Goal: Check status: Check status

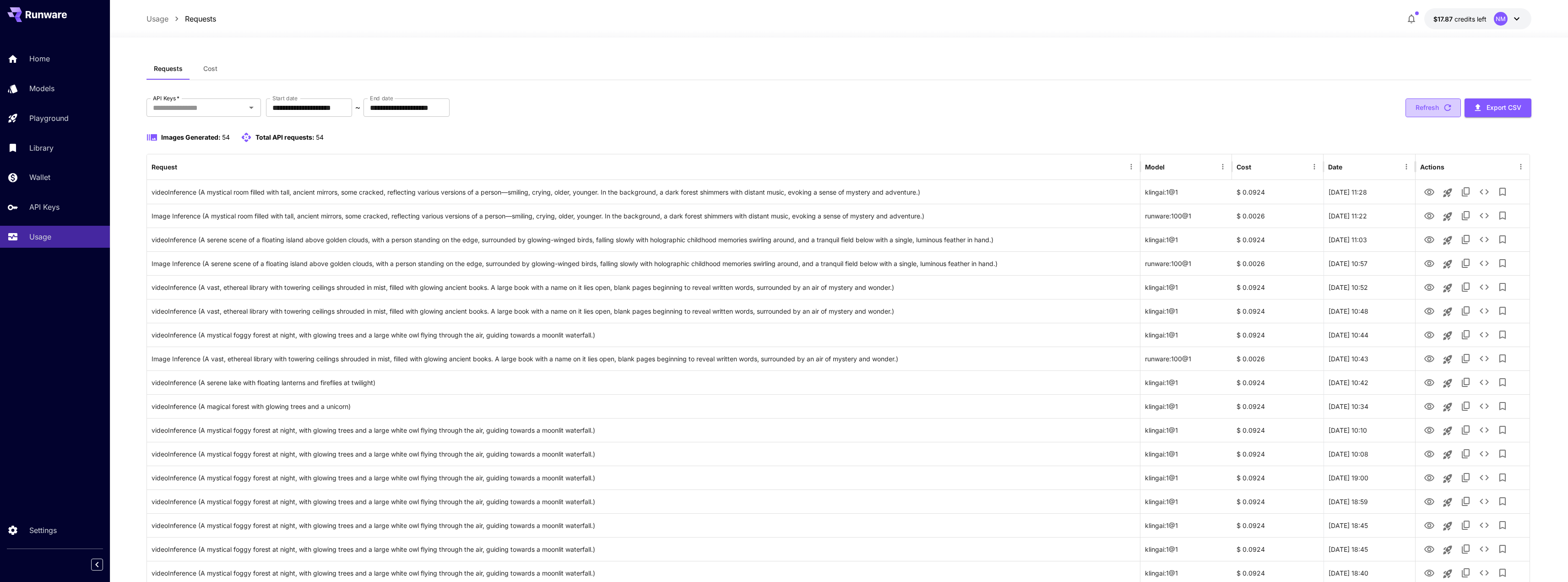
click at [1446, 108] on icon "button" at bounding box center [1447, 107] width 10 height 10
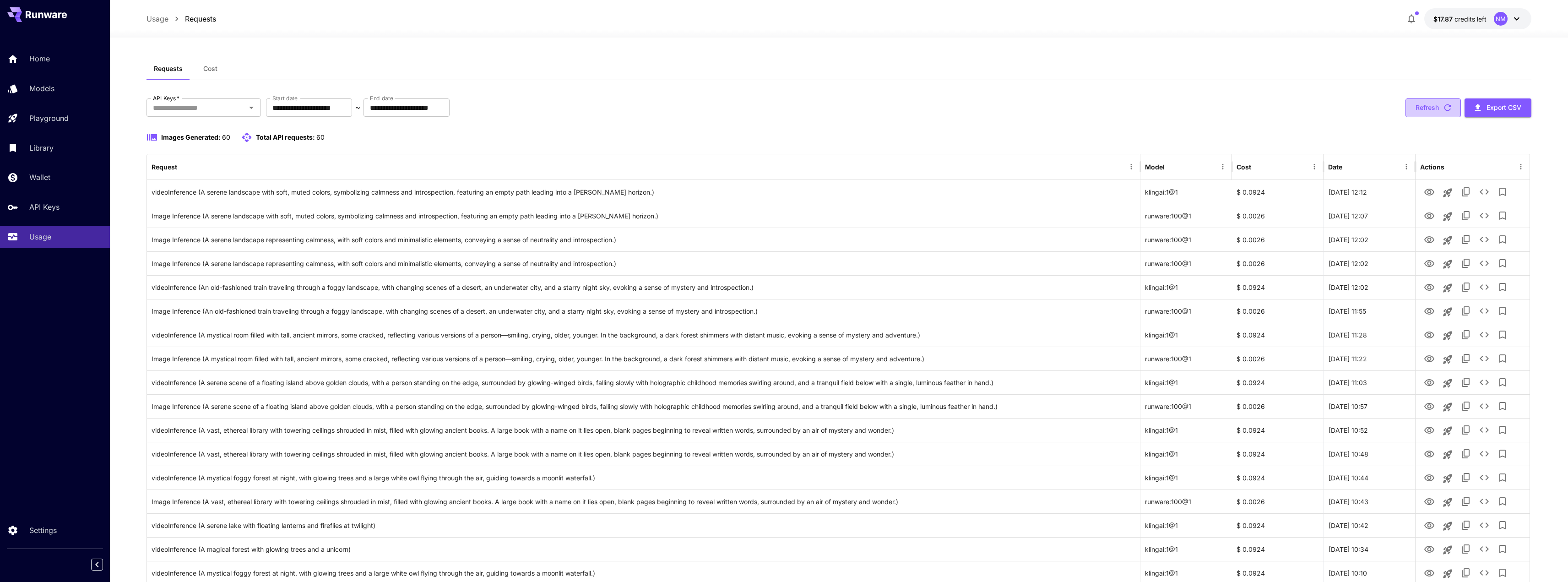
click at [1452, 108] on icon "button" at bounding box center [1447, 107] width 10 height 10
click at [1447, 106] on icon "button" at bounding box center [1447, 107] width 10 height 10
click at [1443, 113] on icon "button" at bounding box center [1447, 107] width 10 height 10
click at [1449, 110] on icon "button" at bounding box center [1447, 107] width 7 height 7
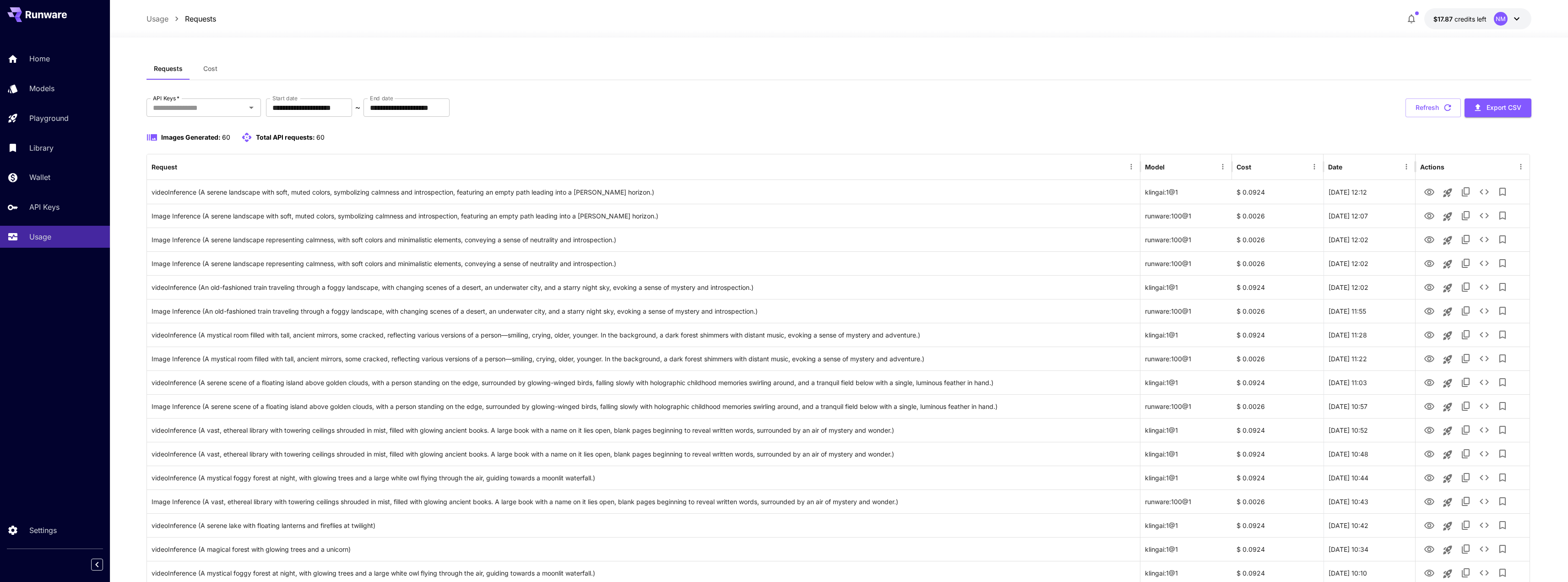
click at [1449, 110] on icon "button" at bounding box center [1447, 107] width 7 height 7
click at [1449, 110] on icon "button" at bounding box center [1447, 107] width 10 height 10
click at [1447, 110] on icon "button" at bounding box center [1447, 107] width 10 height 10
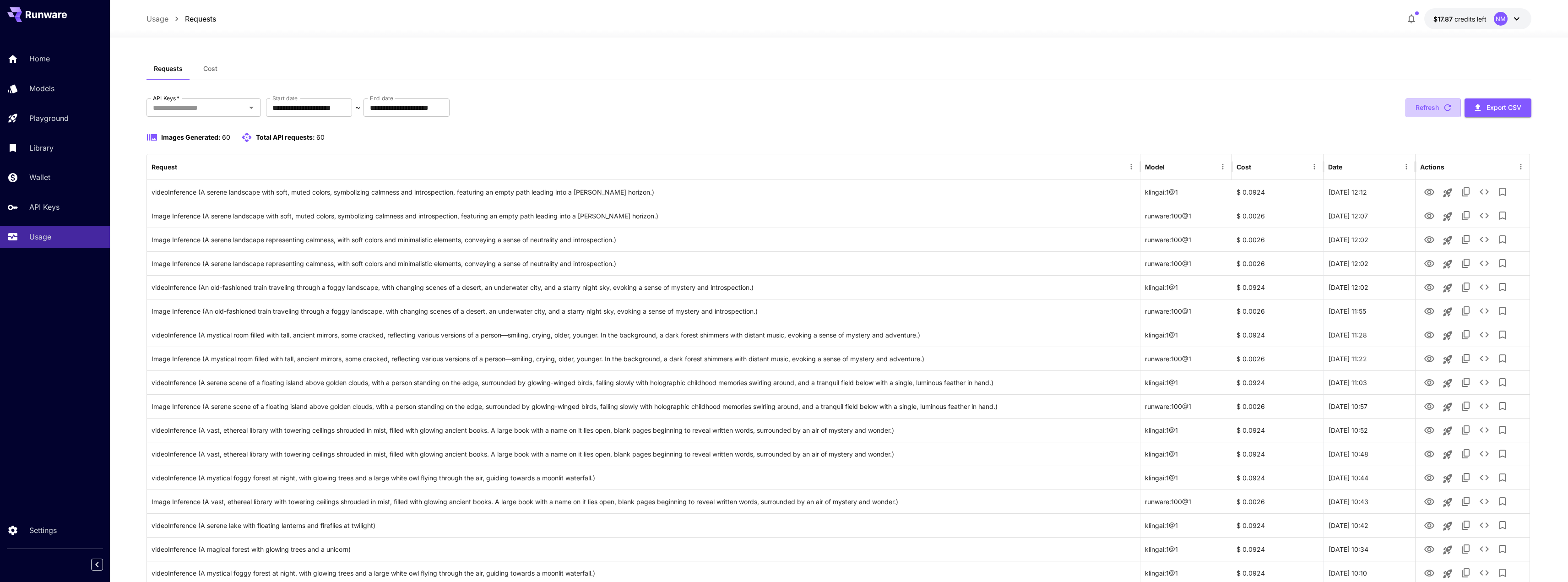
click at [1447, 110] on icon "button" at bounding box center [1447, 107] width 10 height 10
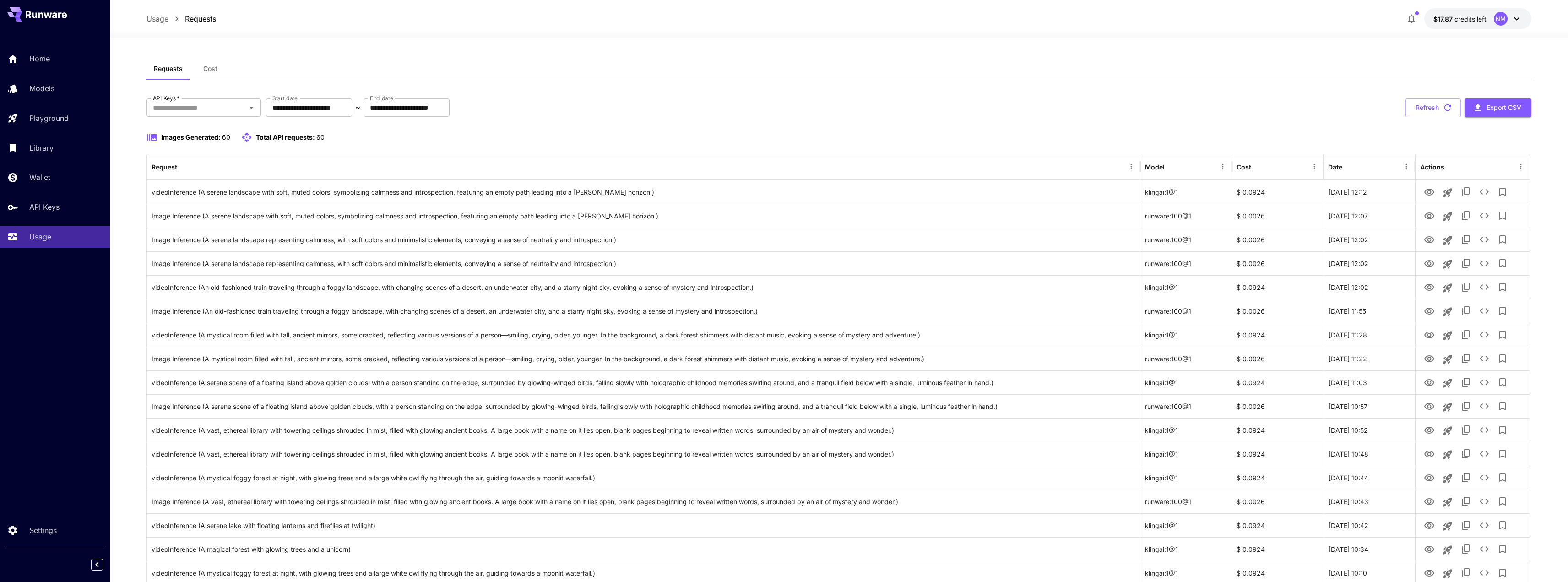
click at [1447, 110] on icon "button" at bounding box center [1447, 107] width 10 height 10
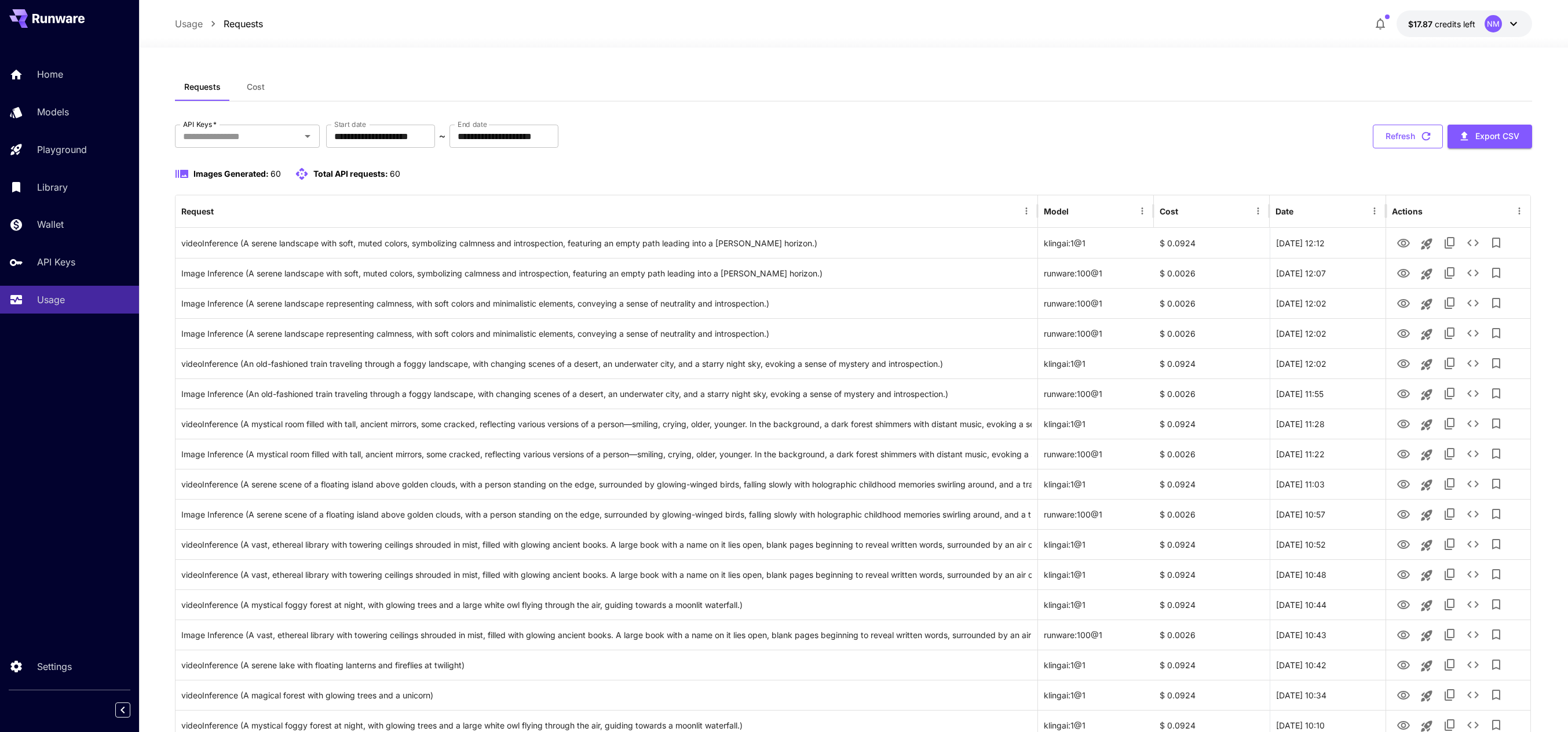
click at [1422, 140] on icon "button" at bounding box center [1426, 136] width 13 height 13
click at [1422, 141] on icon "button" at bounding box center [1426, 136] width 13 height 13
click at [1429, 136] on icon "button" at bounding box center [1426, 136] width 13 height 13
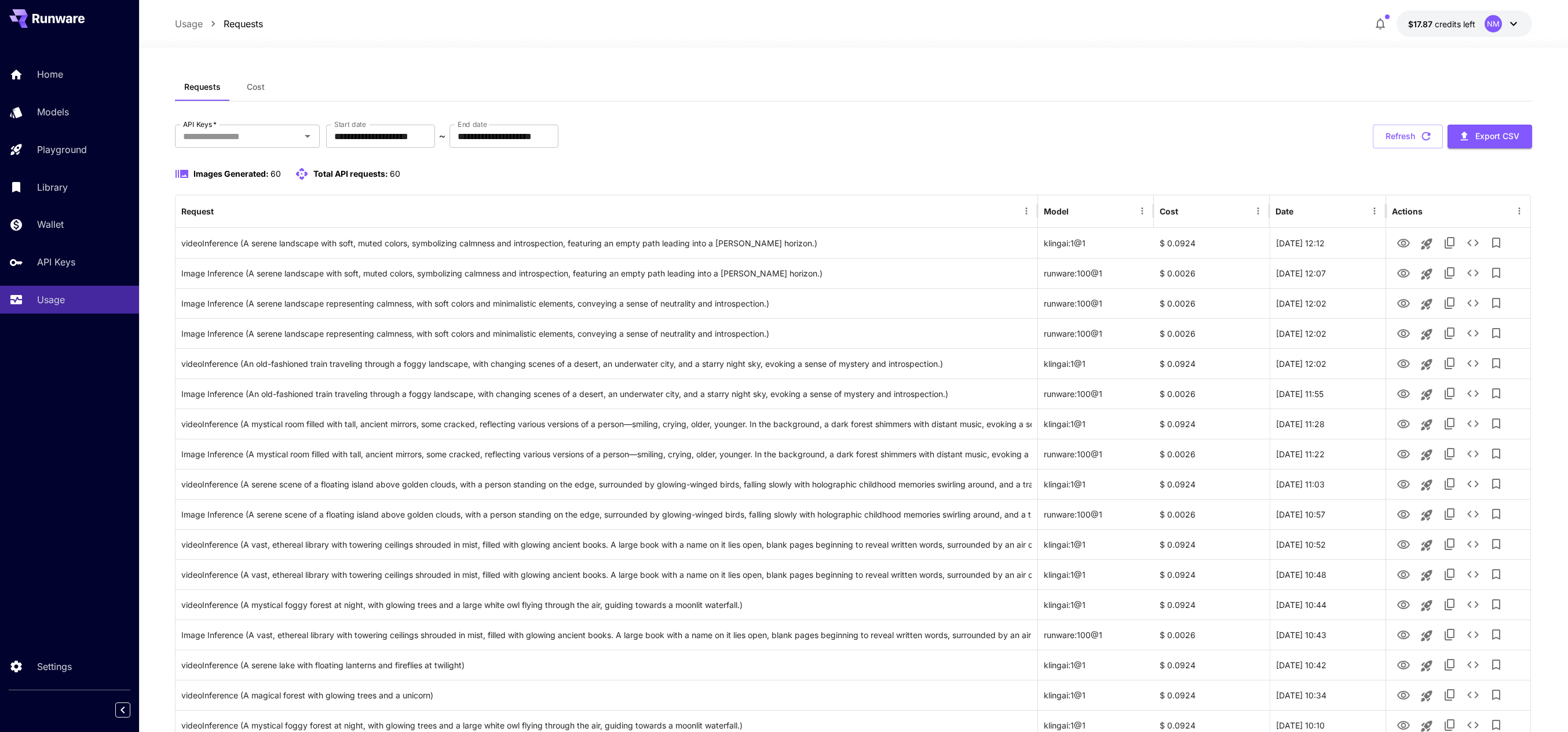
click at [1429, 138] on icon "button" at bounding box center [1426, 136] width 13 height 13
click at [1426, 139] on icon "button" at bounding box center [1426, 136] width 8 height 8
click at [1417, 143] on button "Refresh" at bounding box center [1408, 136] width 70 height 24
click at [1418, 141] on button "Refresh" at bounding box center [1408, 136] width 70 height 24
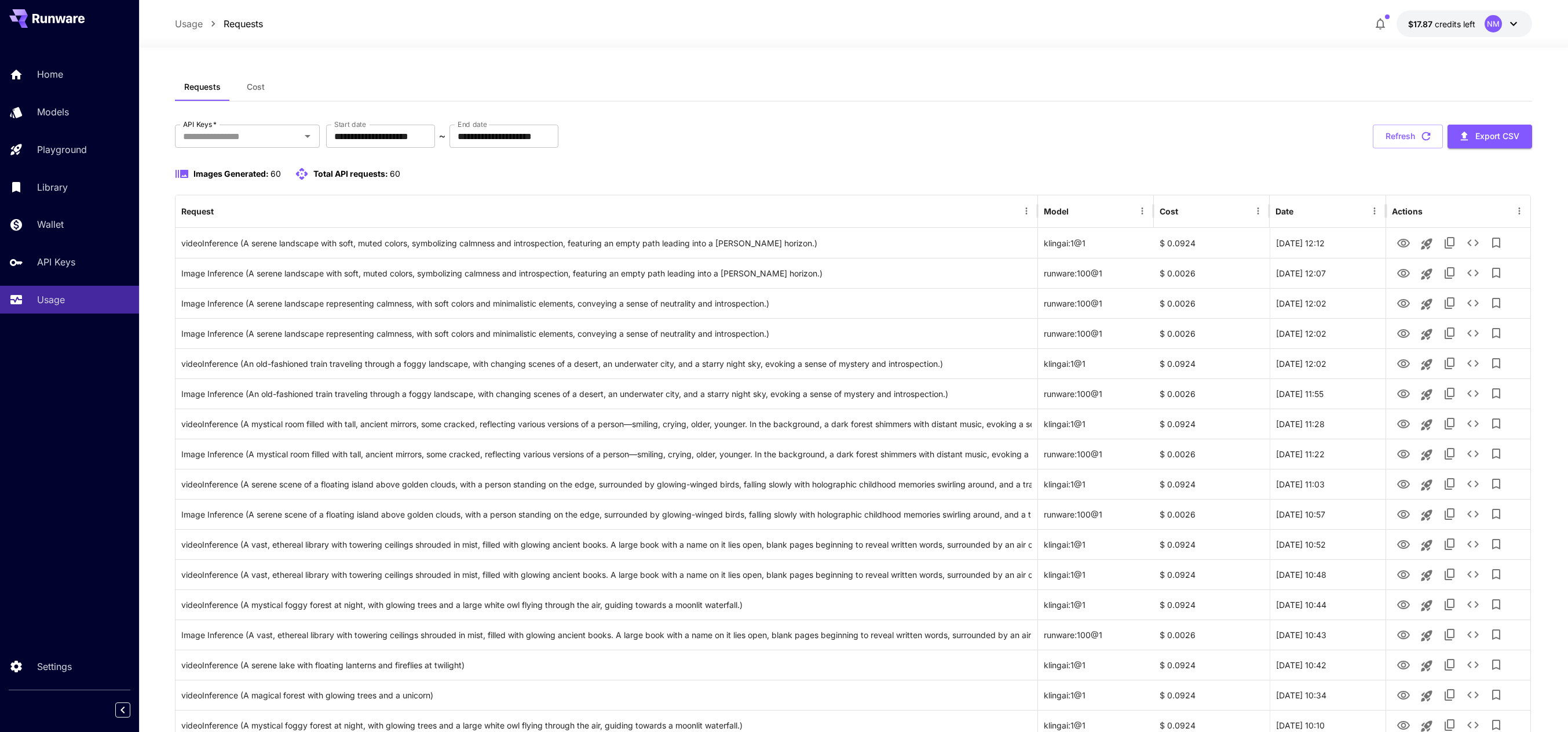
click at [1418, 141] on button "Refresh" at bounding box center [1408, 136] width 70 height 24
click at [1426, 134] on icon "button" at bounding box center [1426, 136] width 13 height 13
click at [1426, 136] on icon "button" at bounding box center [1426, 136] width 13 height 13
click at [1425, 137] on icon "button" at bounding box center [1426, 136] width 13 height 13
click at [1426, 136] on icon "button" at bounding box center [1426, 136] width 13 height 13
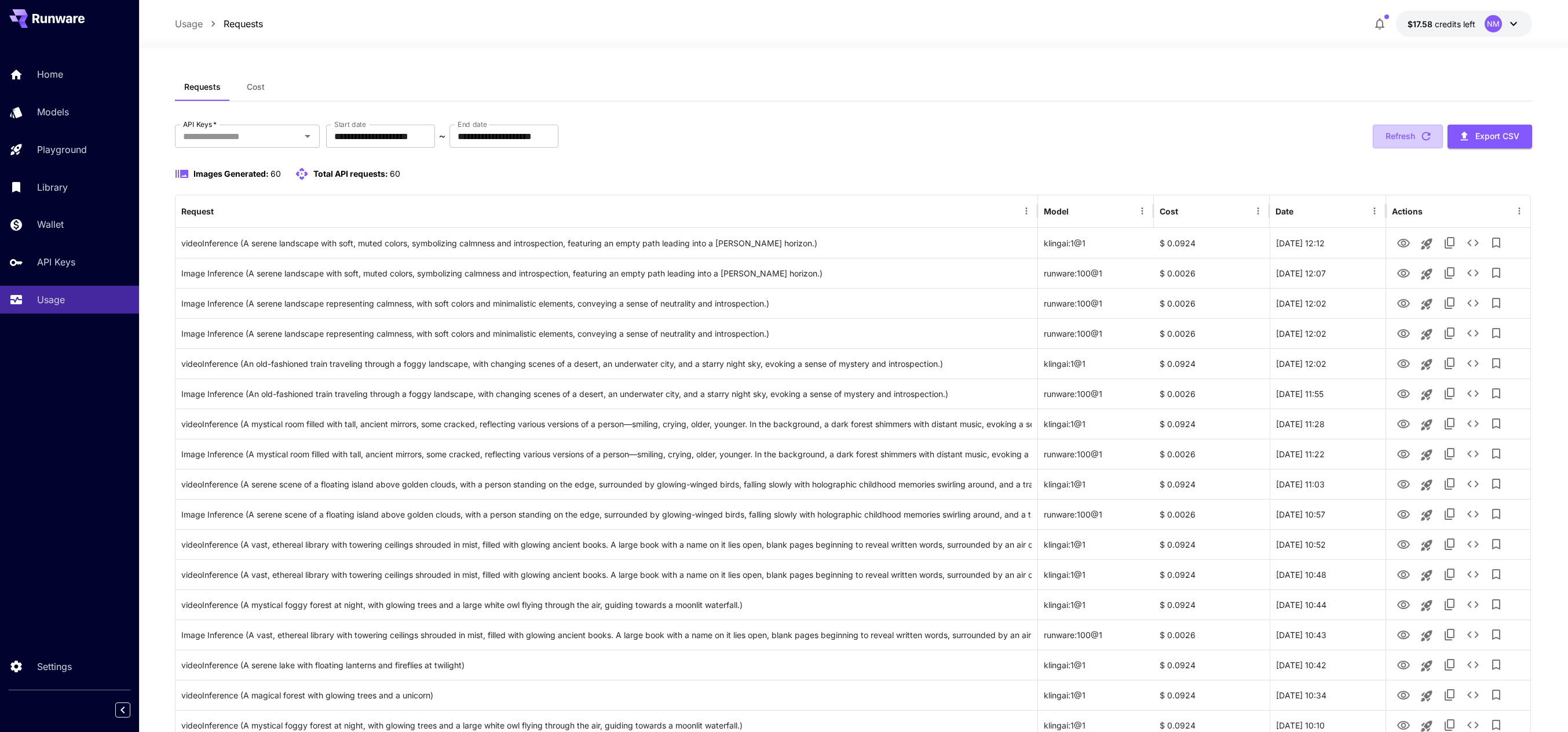
click at [1426, 136] on icon "button" at bounding box center [1426, 136] width 13 height 13
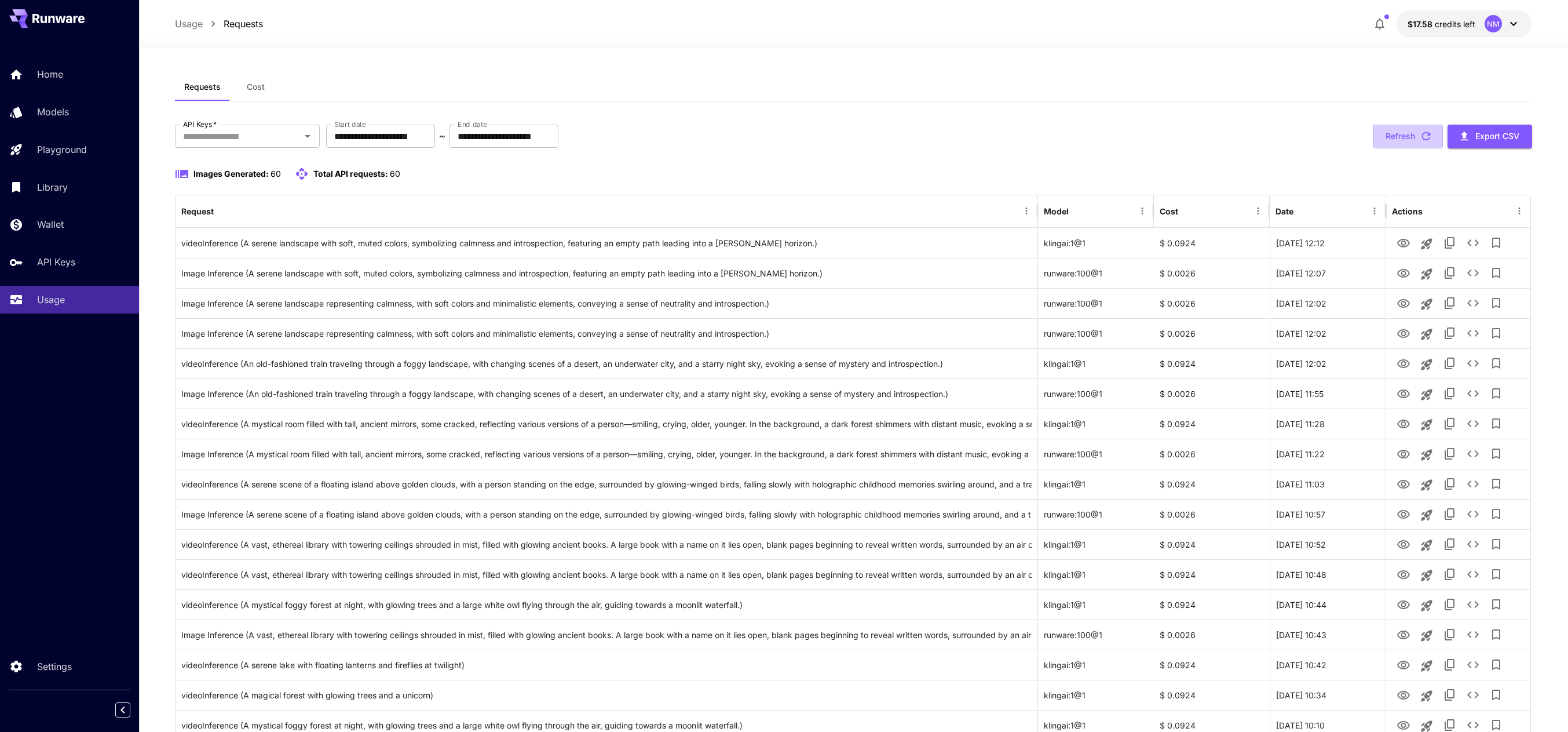
click at [1426, 136] on icon "button" at bounding box center [1426, 136] width 13 height 13
click at [256, 85] on span "Cost" at bounding box center [255, 87] width 18 height 11
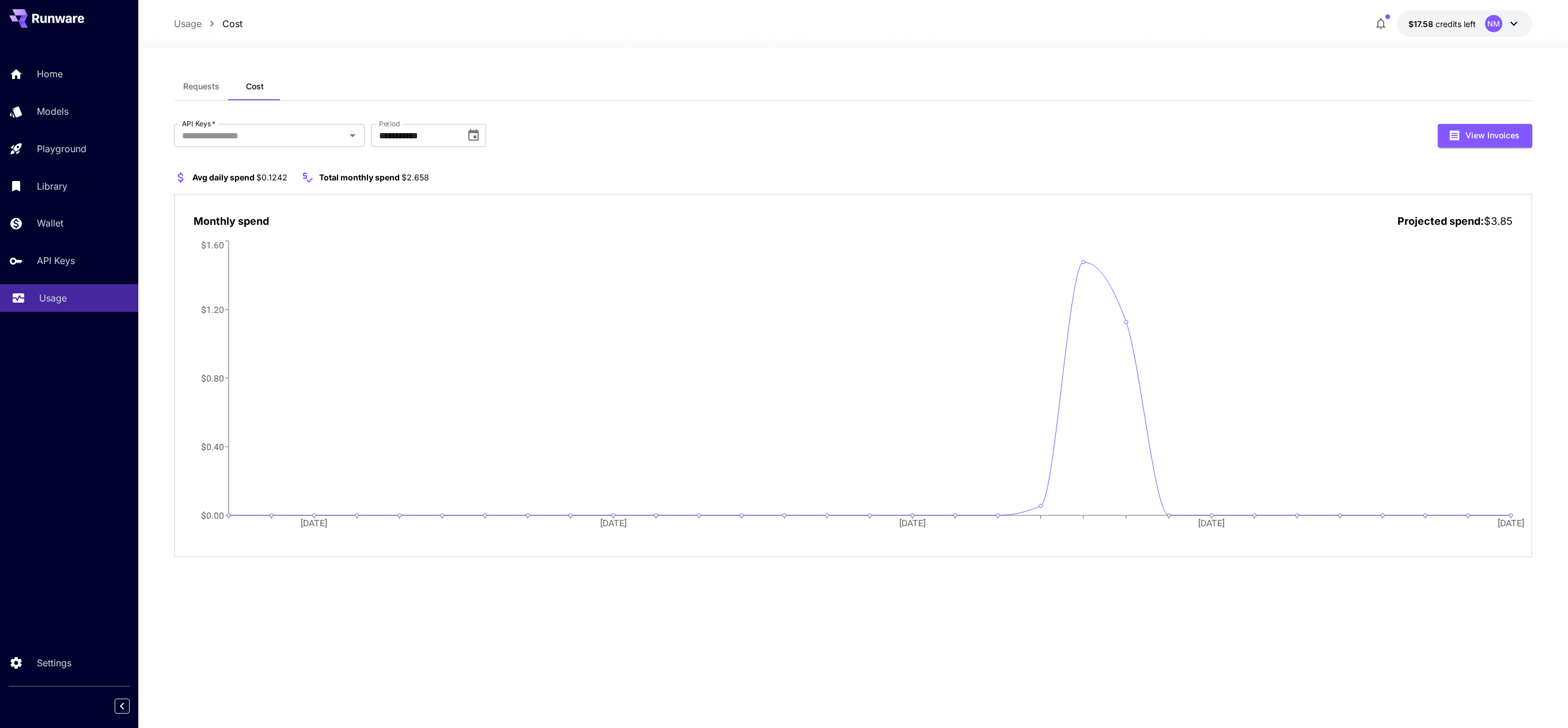
click at [62, 298] on p "Usage" at bounding box center [53, 298] width 28 height 14
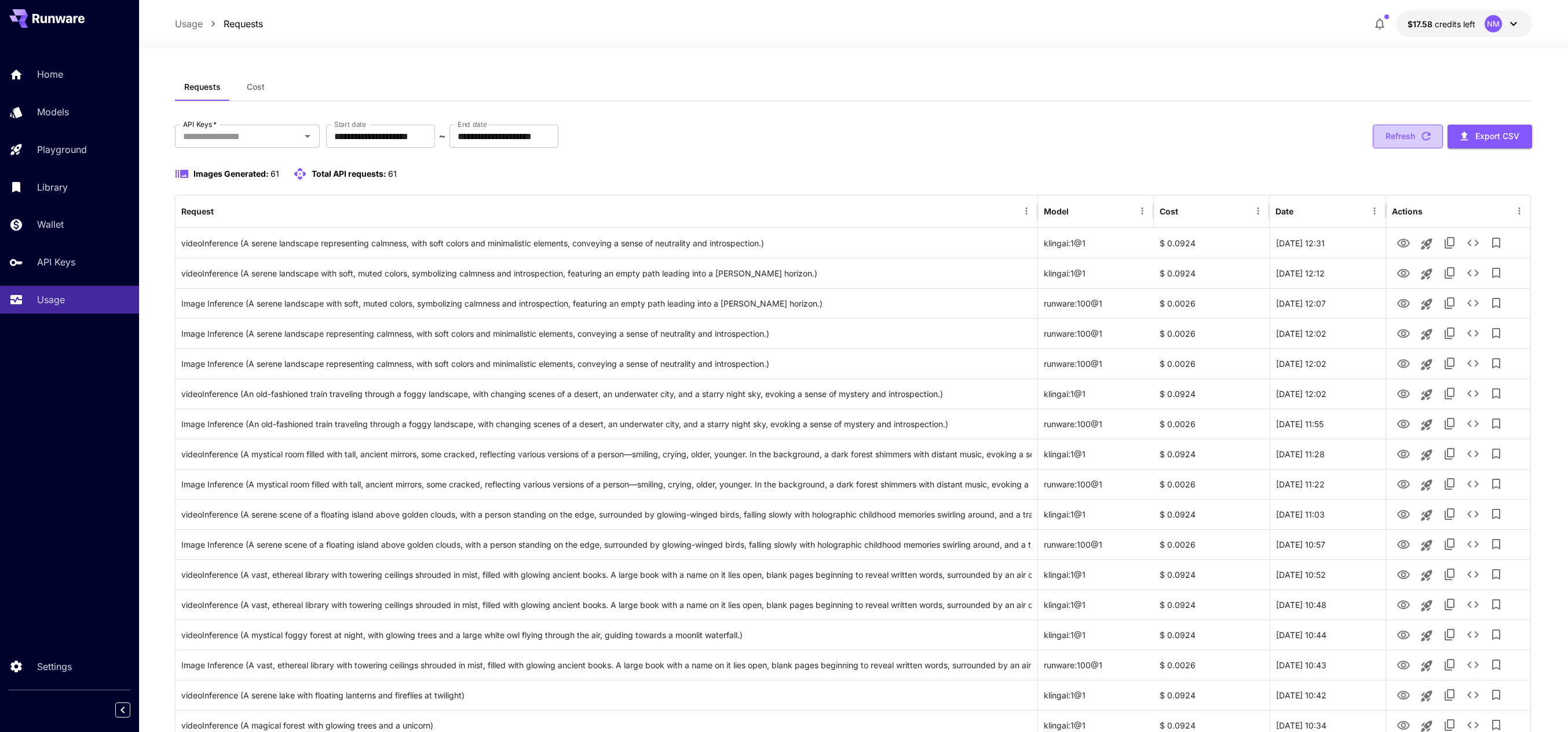
click at [1427, 139] on icon "button" at bounding box center [1426, 136] width 8 height 8
click at [1427, 139] on icon "button" at bounding box center [1426, 136] width 13 height 13
click at [1426, 136] on icon "button" at bounding box center [1426, 136] width 13 height 13
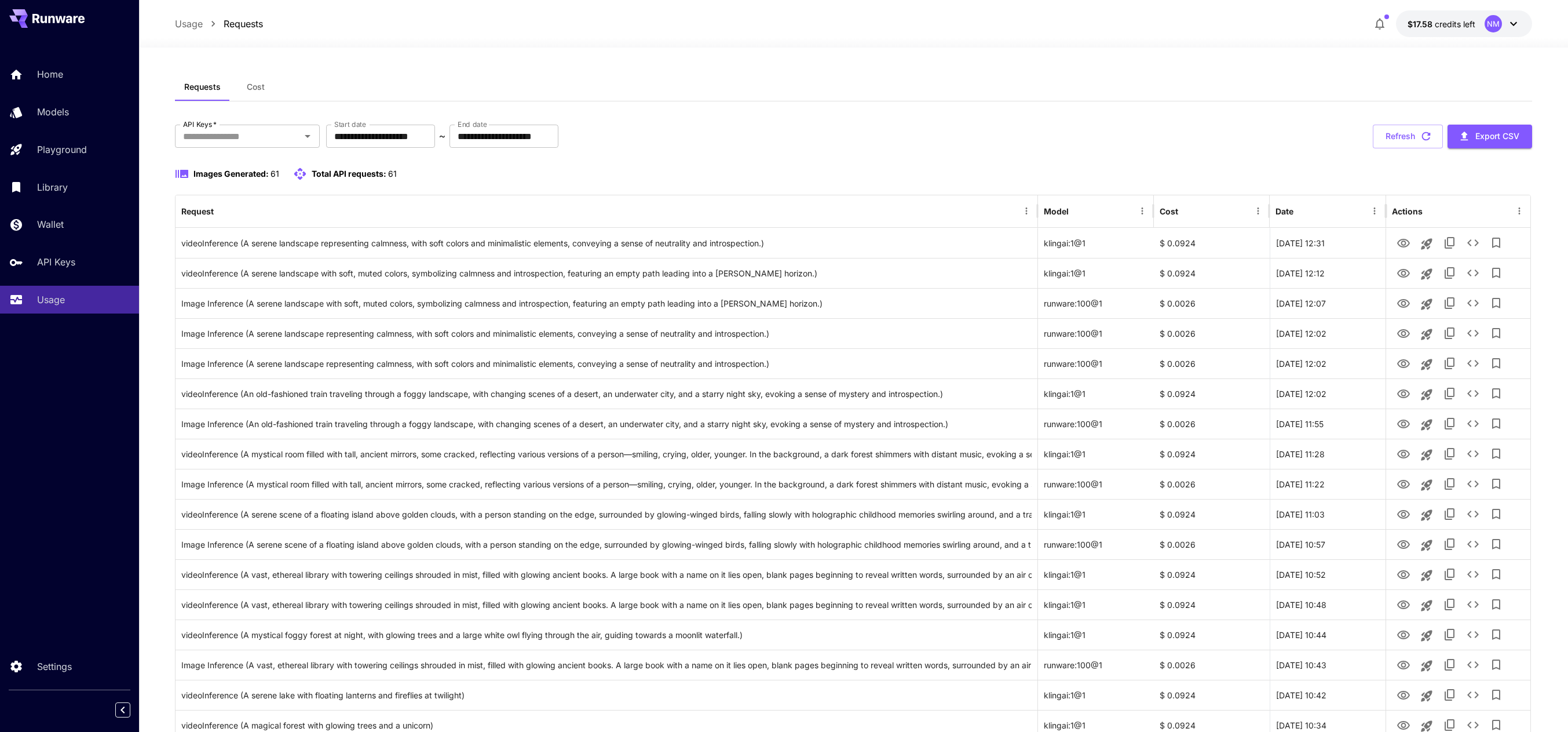
click at [1426, 136] on icon "button" at bounding box center [1426, 136] width 13 height 13
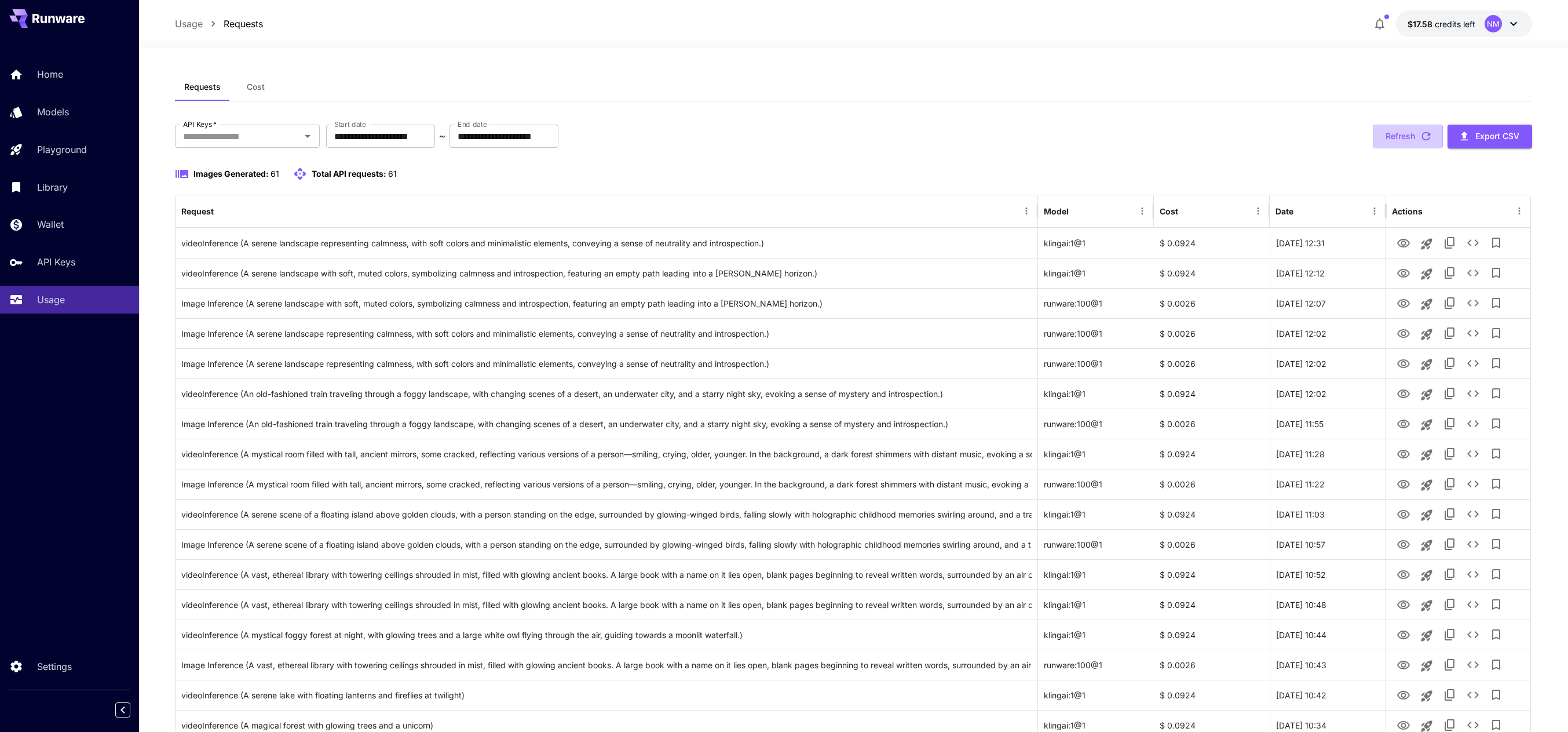
click at [1426, 136] on icon "button" at bounding box center [1426, 136] width 13 height 13
click at [1427, 142] on icon "button" at bounding box center [1426, 136] width 13 height 13
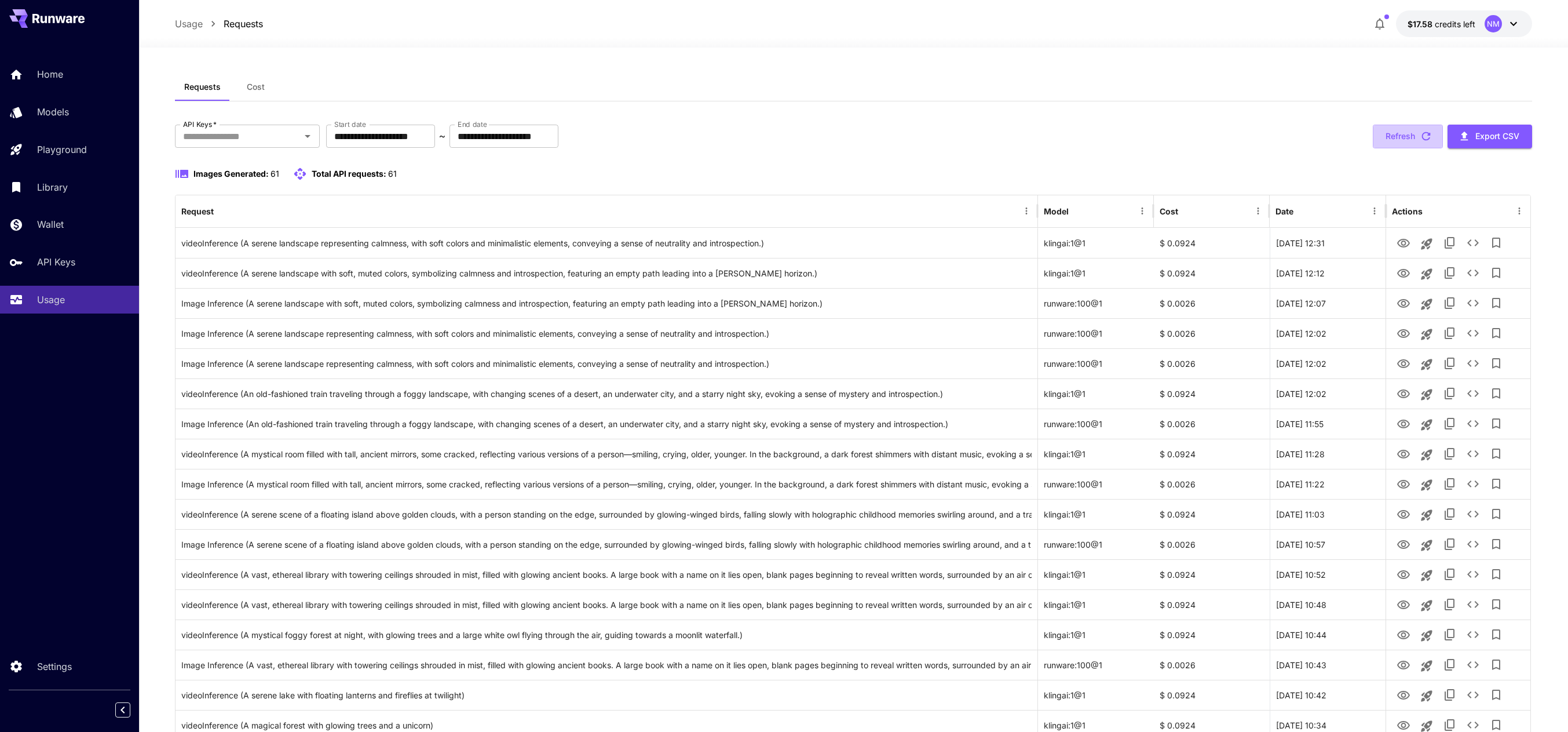
click at [1427, 142] on icon "button" at bounding box center [1426, 136] width 13 height 13
click at [1429, 139] on icon "button" at bounding box center [1426, 136] width 13 height 13
click at [1426, 139] on icon "button" at bounding box center [1426, 136] width 13 height 13
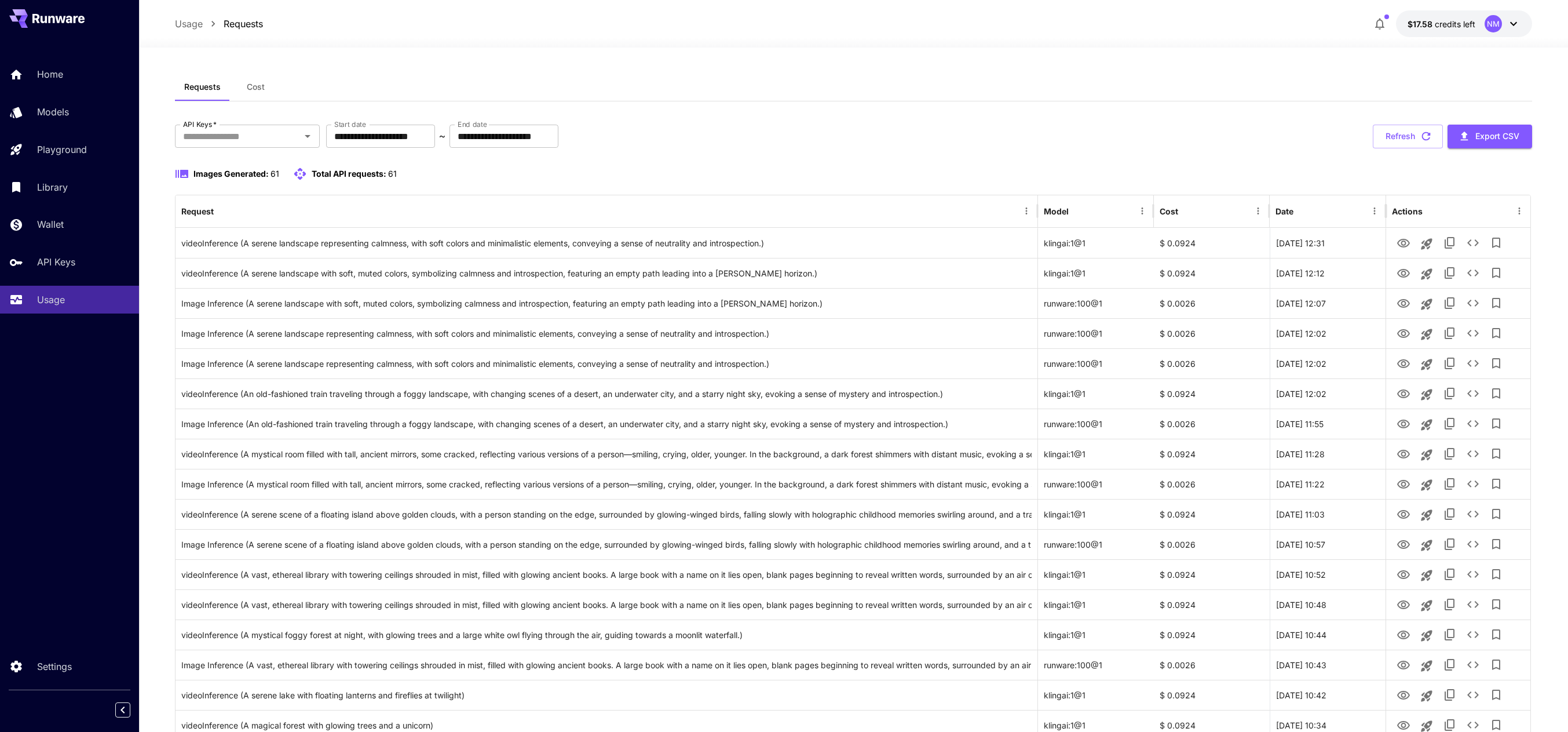
click at [1426, 139] on icon "button" at bounding box center [1426, 136] width 13 height 13
click at [1424, 136] on icon "button" at bounding box center [1426, 136] width 13 height 13
click at [1428, 136] on icon "button" at bounding box center [1426, 136] width 13 height 13
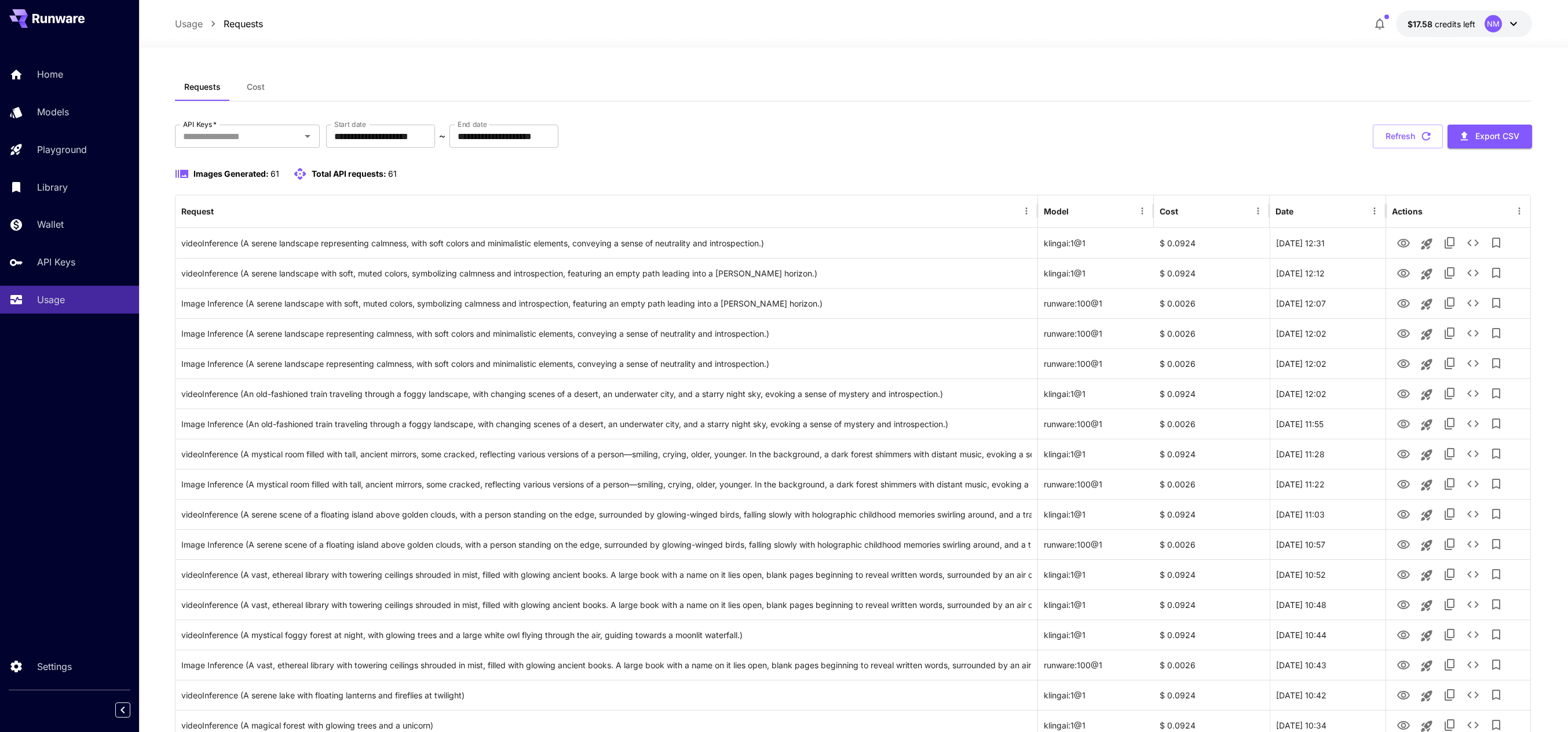
click at [1428, 136] on icon "button" at bounding box center [1426, 136] width 13 height 13
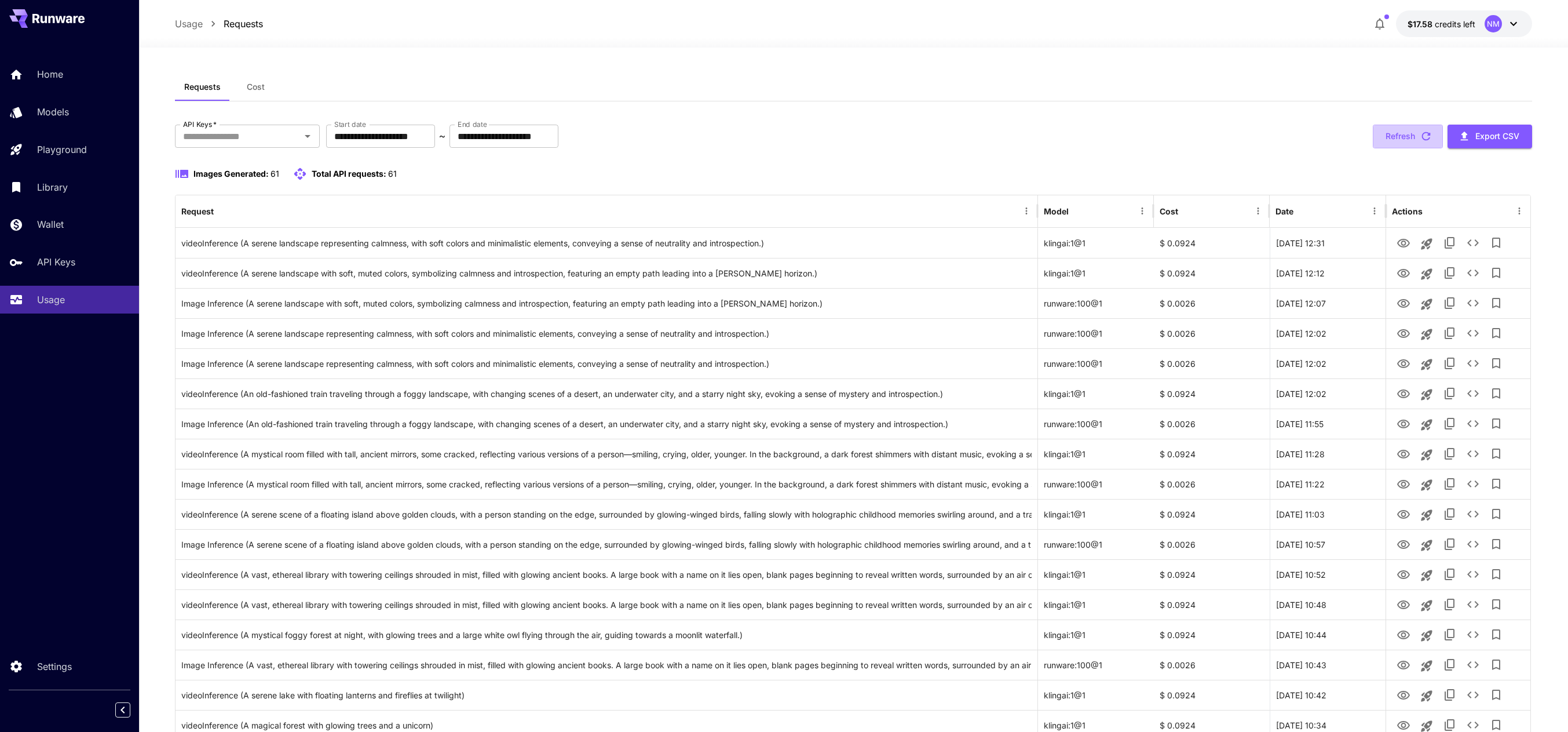
click at [1428, 136] on icon "button" at bounding box center [1426, 136] width 13 height 13
click at [1432, 136] on button "Refresh" at bounding box center [1408, 136] width 70 height 24
click at [1422, 137] on icon "button" at bounding box center [1426, 136] width 8 height 8
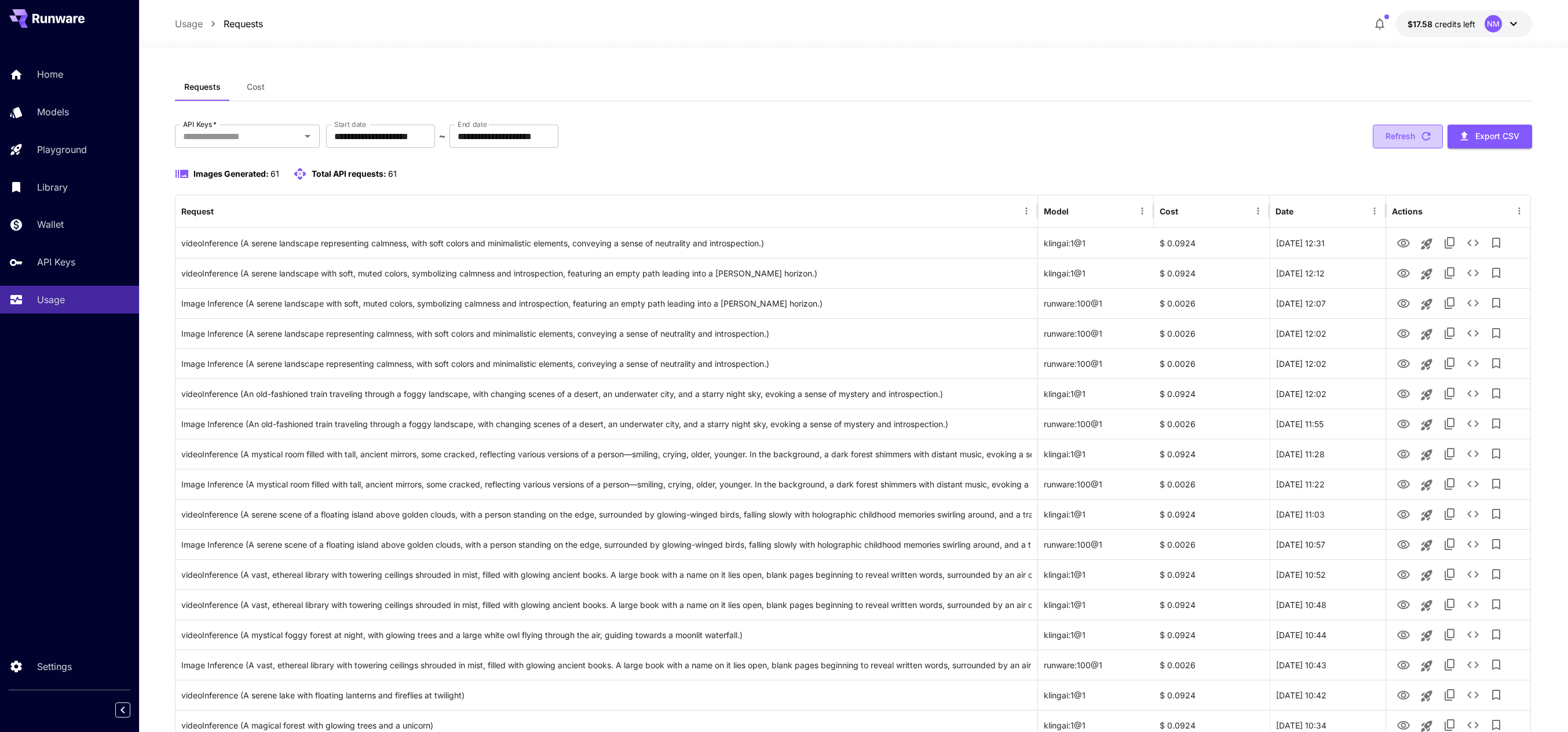
click at [1420, 143] on button "Refresh" at bounding box center [1408, 136] width 70 height 24
